Goal: Task Accomplishment & Management: Use online tool/utility

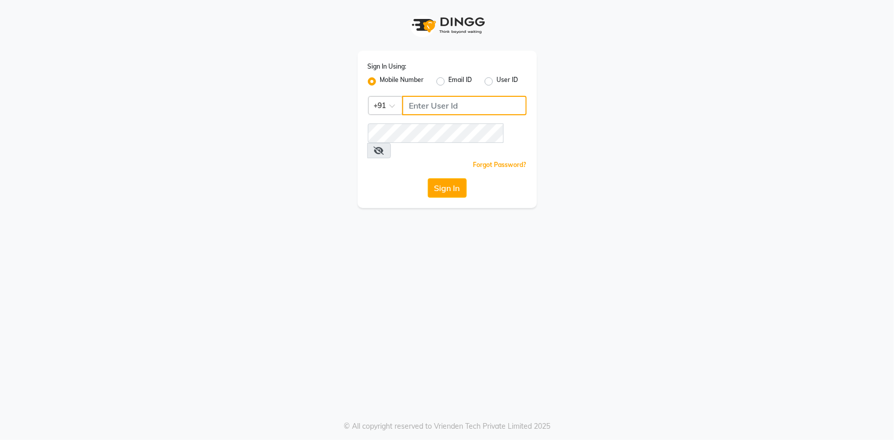
type input "7696244464"
click at [452, 180] on button "Sign In" at bounding box center [447, 187] width 39 height 19
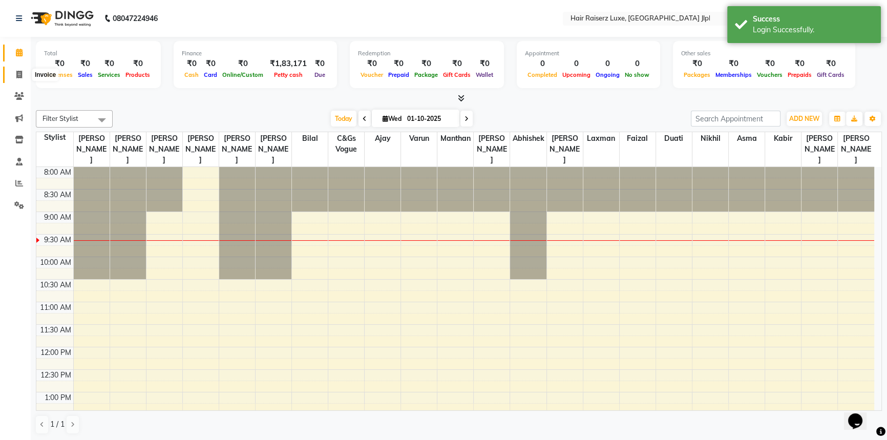
click at [17, 76] on icon at bounding box center [19, 75] width 6 height 8
select select "service"
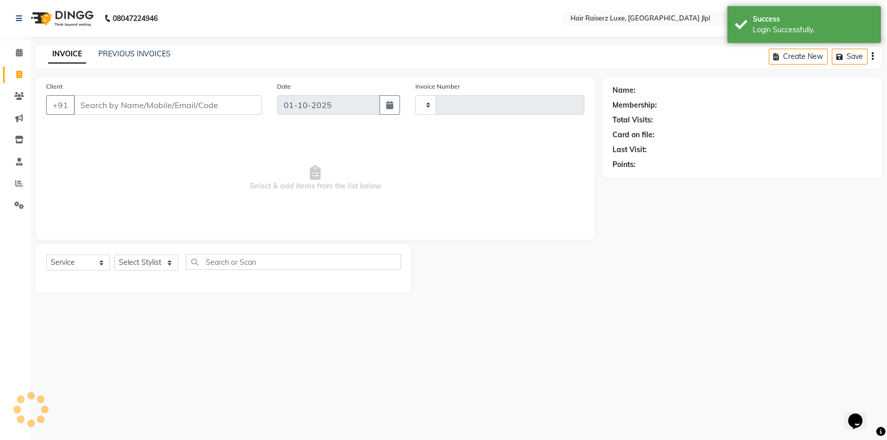
type input "3703"
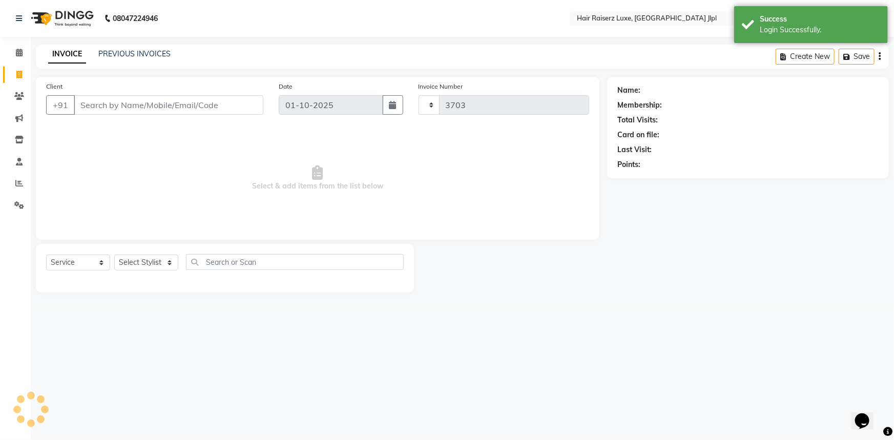
select select "5409"
click at [110, 54] on link "PREVIOUS INVOICES" at bounding box center [134, 53] width 72 height 9
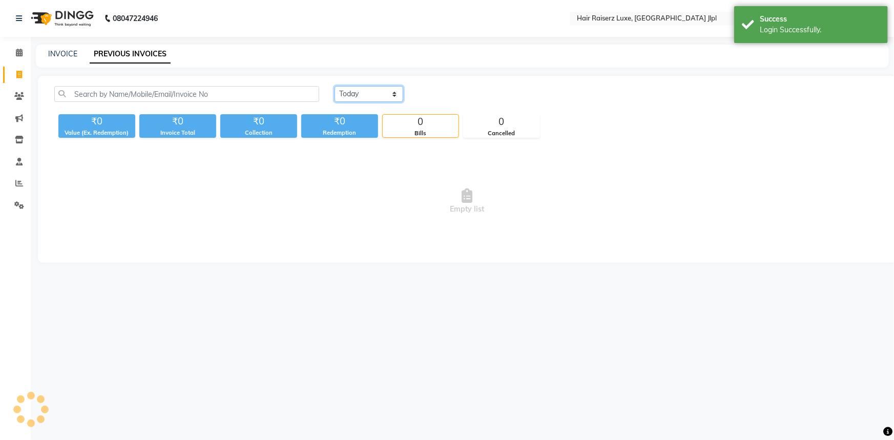
click at [347, 92] on select "[DATE] [DATE] Custom Range" at bounding box center [368, 94] width 69 height 16
select select "[DATE]"
click at [334, 86] on select "[DATE] [DATE] Custom Range" at bounding box center [368, 94] width 69 height 16
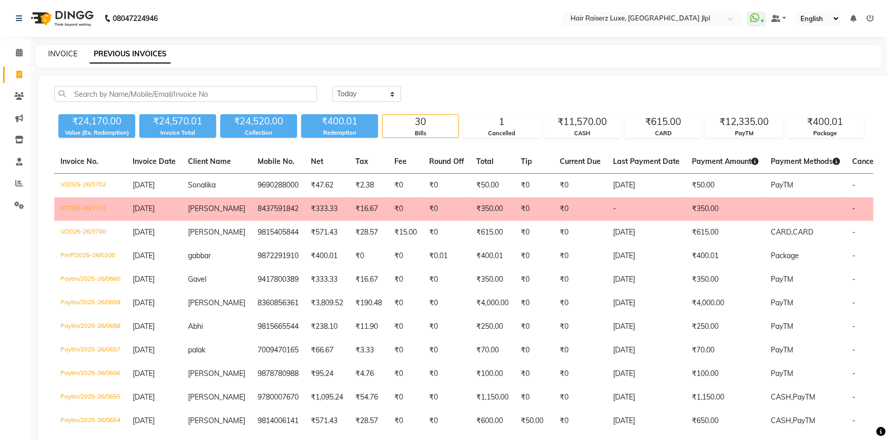
click at [55, 52] on link "INVOICE" at bounding box center [62, 53] width 29 height 9
select select "service"
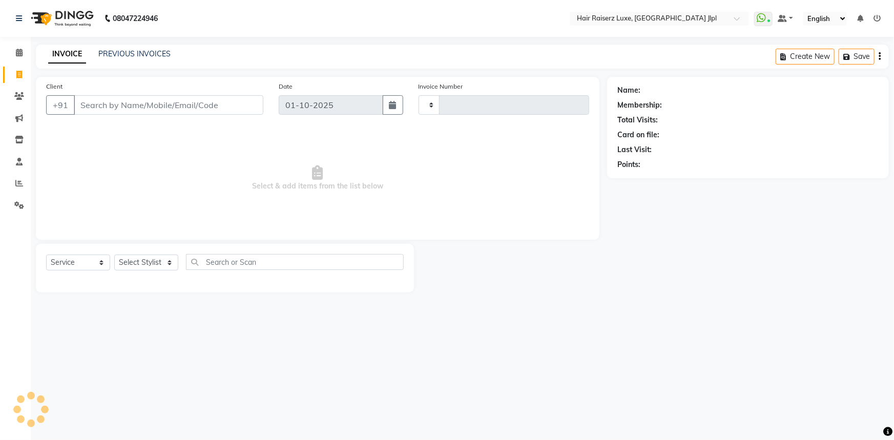
type input "3703"
select select "5409"
click at [179, 111] on input "Client" at bounding box center [168, 104] width 189 height 19
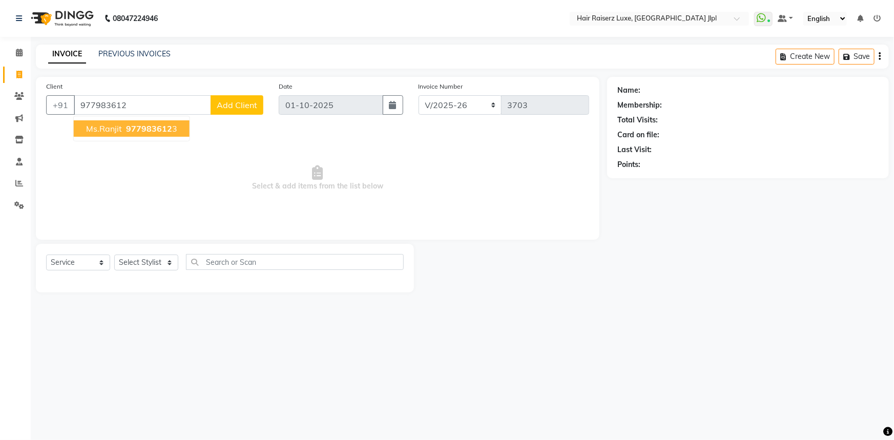
click at [158, 131] on span "977983612" at bounding box center [149, 128] width 46 height 10
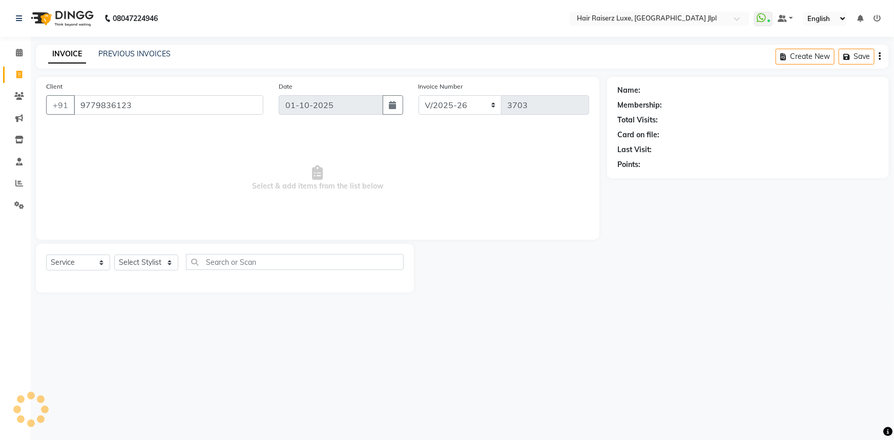
type input "9779836123"
click at [427, 100] on select "FF/2025-26 PreP/2025-26 BANK/2025-26 Paytm/2025-26 CASH/2025-26 V/2025-26" at bounding box center [459, 104] width 83 height 19
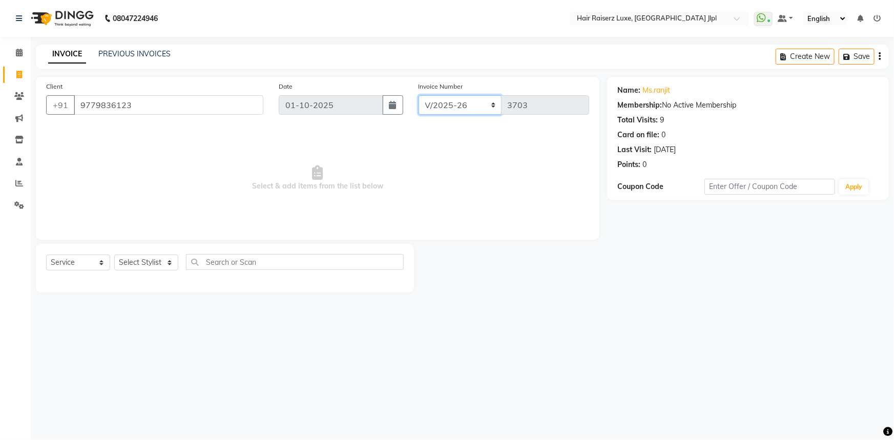
select select "8498"
click at [418, 95] on select "FF/2025-26 PreP/2025-26 BANK/2025-26 Paytm/2025-26 CASH/2025-26 V/2025-26" at bounding box center [459, 104] width 83 height 19
type input "0661"
click at [156, 262] on select "Select Stylist [PERSON_NAME] [PERSON_NAME] Asma [PERSON_NAME] C&Gs Vogue [PERSO…" at bounding box center [146, 263] width 64 height 16
select select "47928"
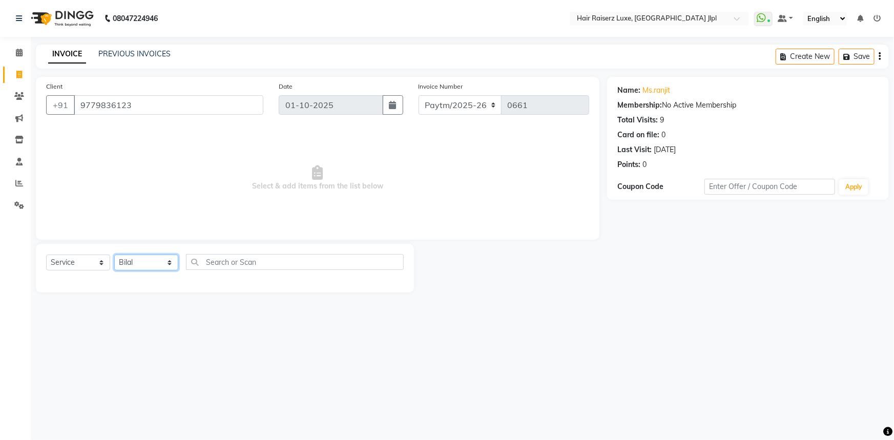
click at [114, 255] on select "Select Stylist [PERSON_NAME] [PERSON_NAME] Asma [PERSON_NAME] C&Gs Vogue [PERSO…" at bounding box center [146, 263] width 64 height 16
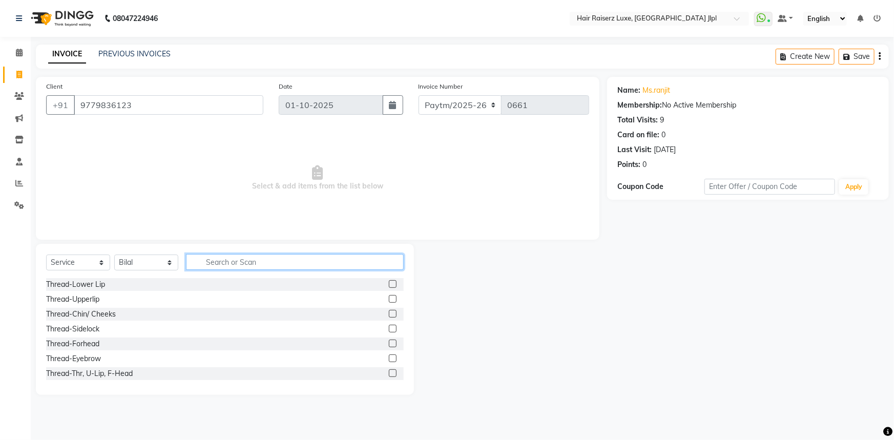
click at [252, 266] on input "text" at bounding box center [295, 262] width 218 height 16
type input "TR"
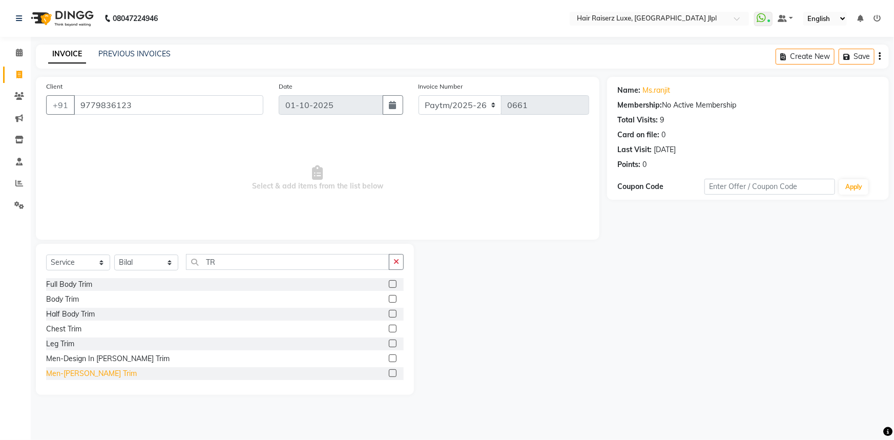
click at [98, 374] on div "Men-[PERSON_NAME] Trim" at bounding box center [91, 373] width 91 height 11
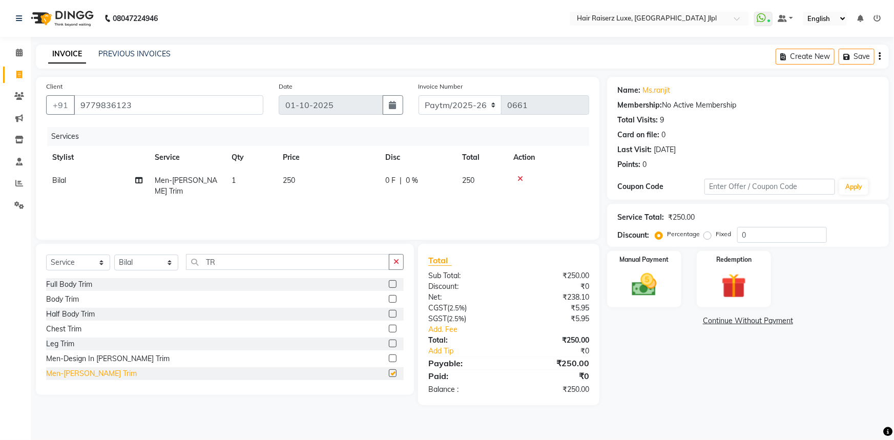
checkbox input "false"
click at [625, 270] on img at bounding box center [644, 285] width 42 height 30
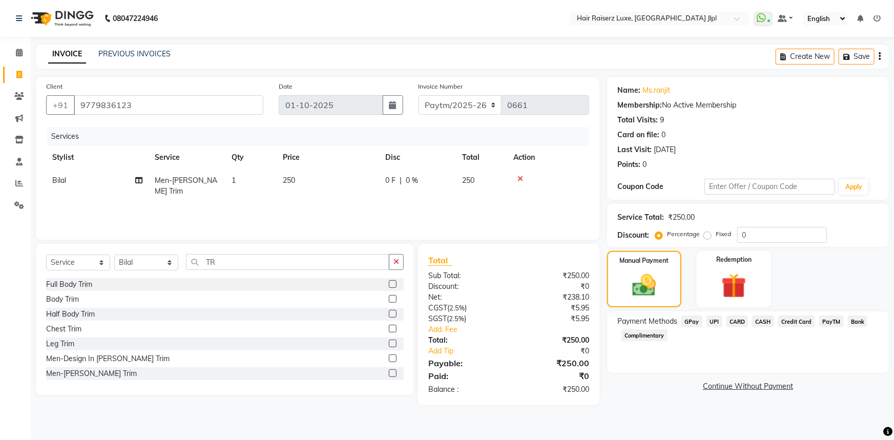
click at [831, 324] on span "PayTM" at bounding box center [831, 321] width 25 height 12
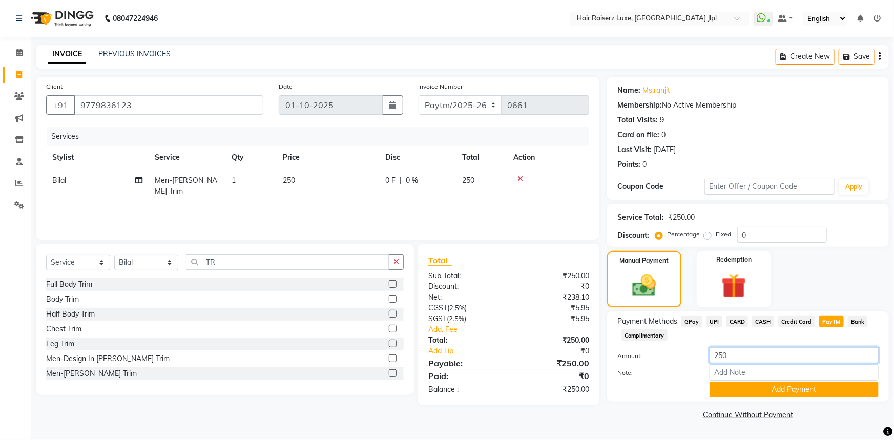
click at [736, 360] on input "250" at bounding box center [793, 355] width 169 height 16
type input "2"
type input "300"
click at [741, 392] on button "Add Payment" at bounding box center [793, 390] width 169 height 16
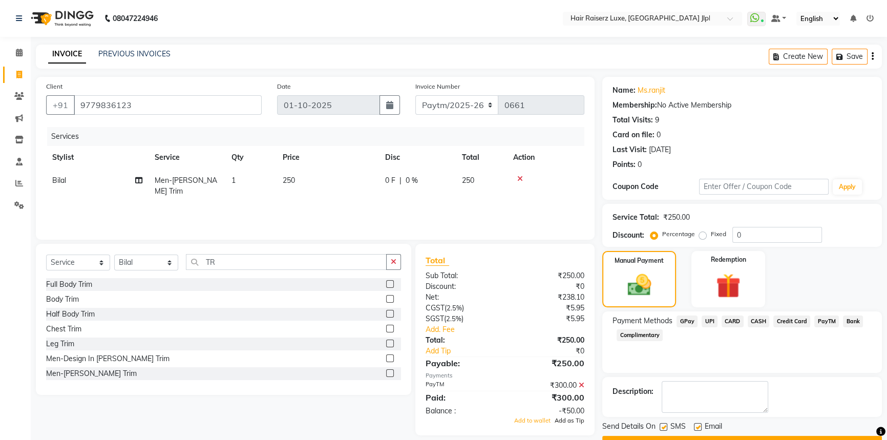
click at [562, 423] on span "Add as Tip" at bounding box center [570, 420] width 30 height 7
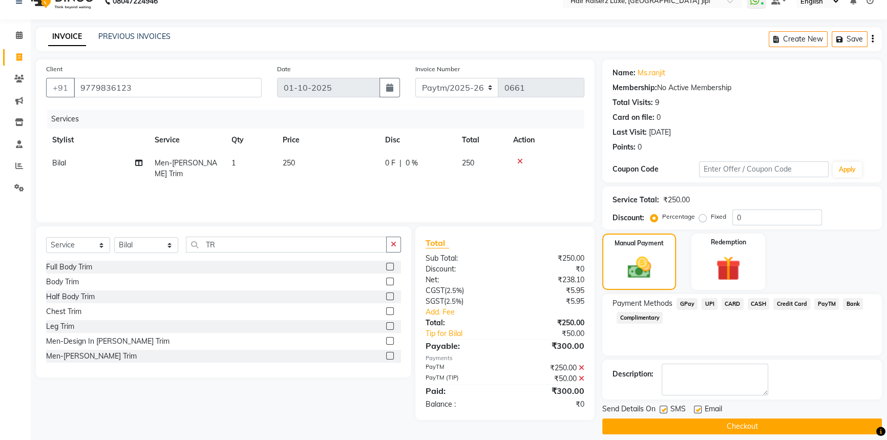
scroll to position [26, 0]
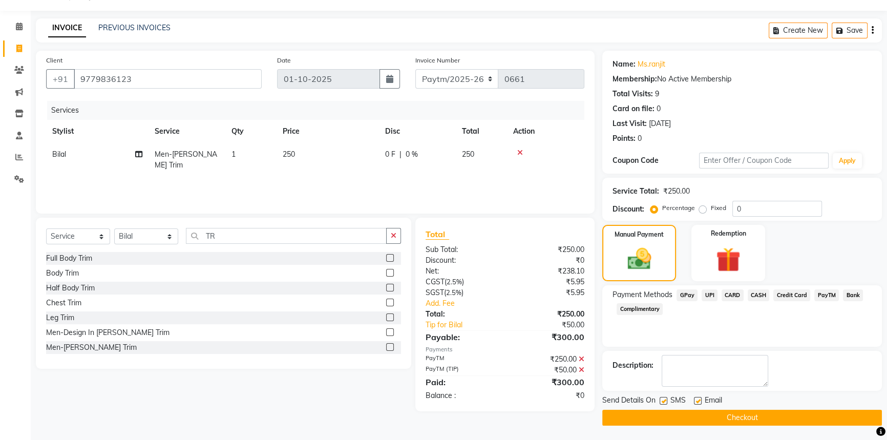
click at [720, 420] on button "Checkout" at bounding box center [742, 418] width 280 height 16
